Goal: Task Accomplishment & Management: Complete application form

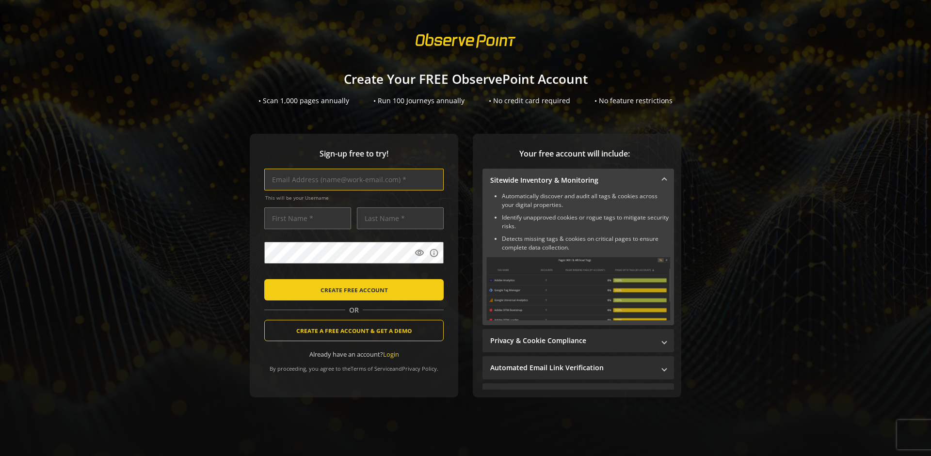
click at [352, 179] on input "text" at bounding box center [353, 180] width 179 height 22
type input "[EMAIL_ADDRESS][DOMAIN_NAME]"
click at [305, 218] on input "text" at bounding box center [307, 219] width 87 height 22
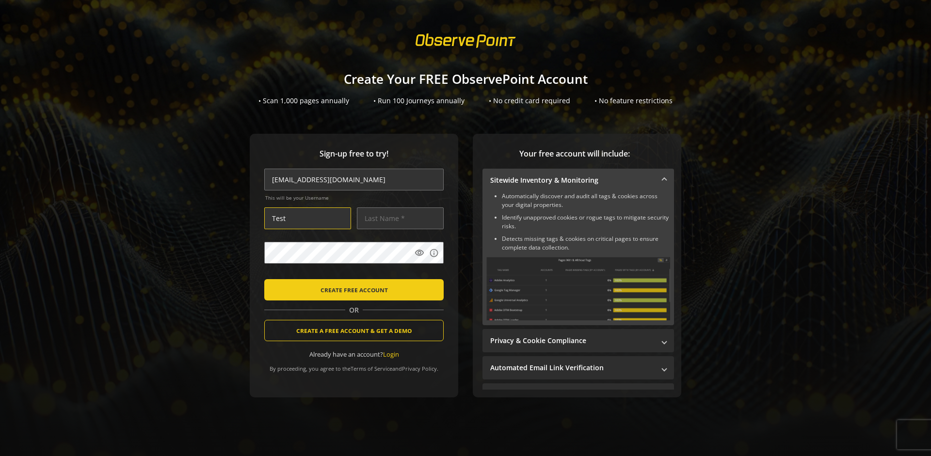
type input "Test"
click at [398, 218] on input "text" at bounding box center [400, 219] width 87 height 22
type input "Test"
click at [477, 274] on body "Loading... Create Your FREE ObservePoint Account • Scan 1,000 pages annually • …" at bounding box center [465, 228] width 931 height 456
click at [352, 290] on span "CREATE FREE ACCOUNT" at bounding box center [354, 289] width 67 height 17
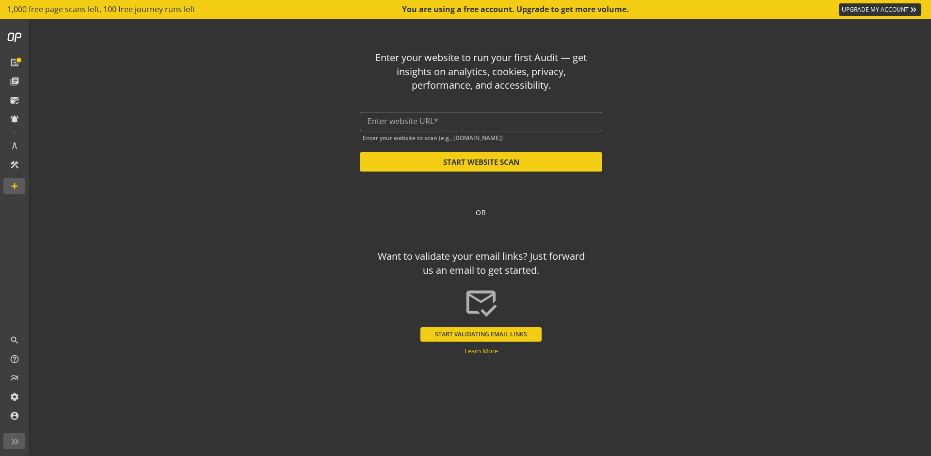
click at [481, 334] on button "START VALIDATING EMAIL LINKS" at bounding box center [481, 334] width 121 height 15
